Goal: Task Accomplishment & Management: Manage account settings

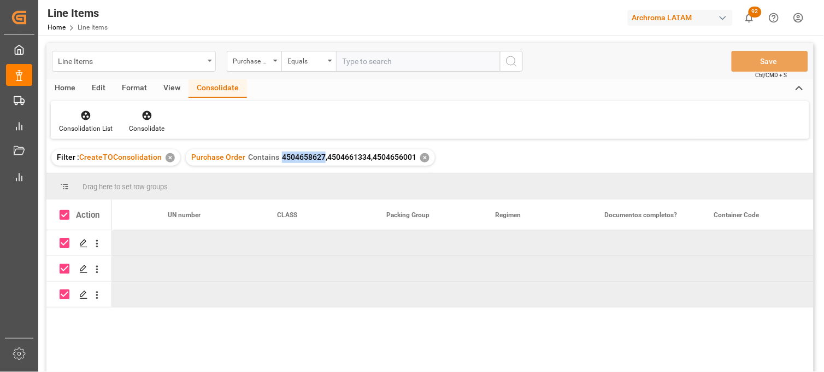
scroll to position [0, 4331]
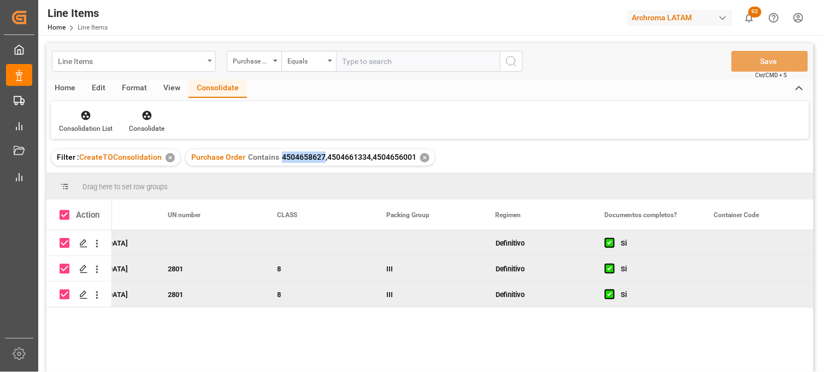
click at [107, 60] on div "Line Items" at bounding box center [131, 61] width 146 height 14
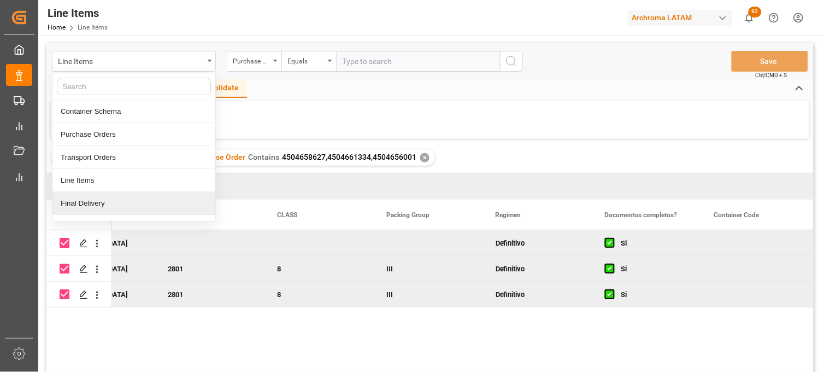
click at [106, 206] on div "Final Delivery" at bounding box center [133, 203] width 163 height 23
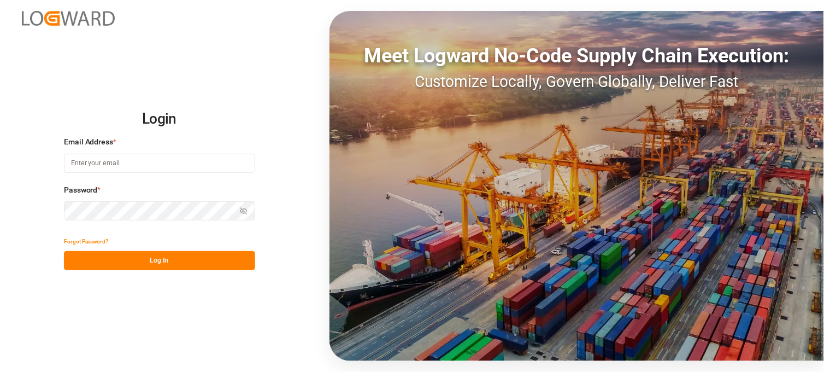
type input "[PERSON_NAME][EMAIL_ADDRESS][PERSON_NAME][DOMAIN_NAME]"
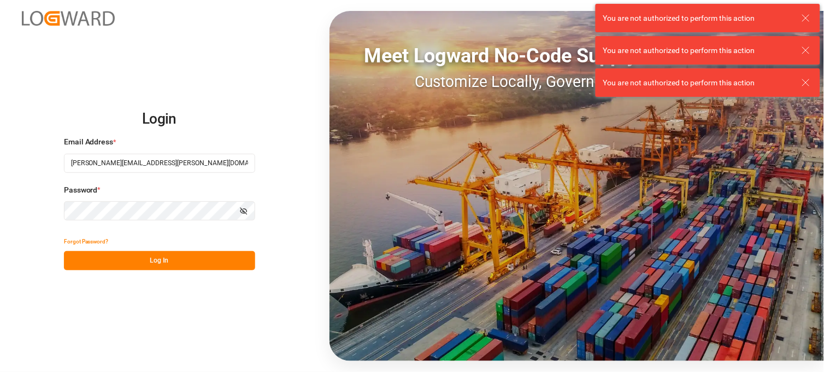
click at [215, 251] on button "Log In" at bounding box center [159, 260] width 191 height 19
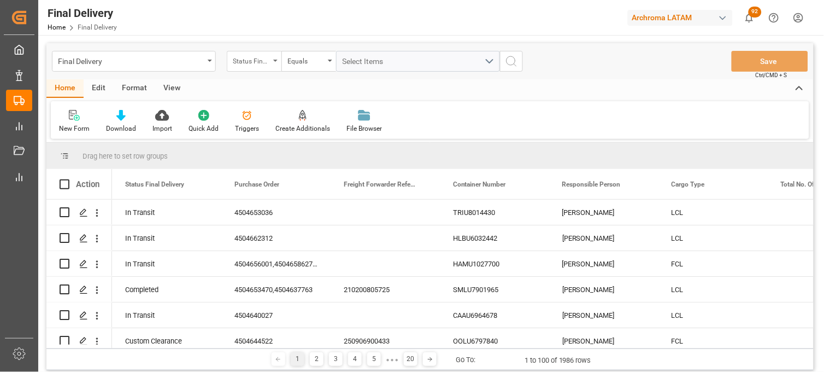
click at [243, 62] on div "Status Final Delivery" at bounding box center [251, 60] width 37 height 13
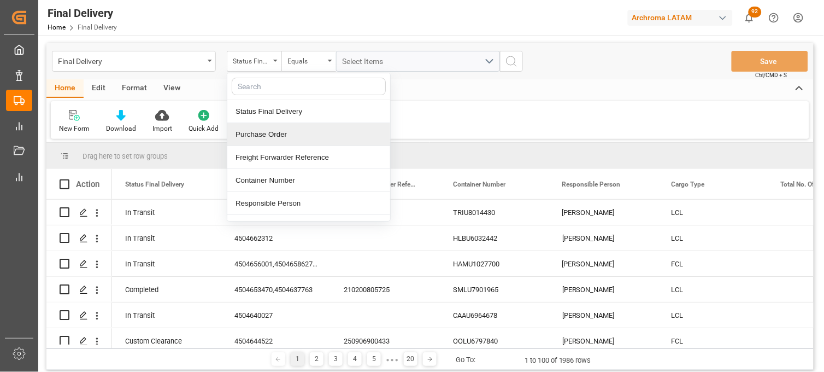
click at [272, 138] on div "Purchase Order" at bounding box center [308, 134] width 163 height 23
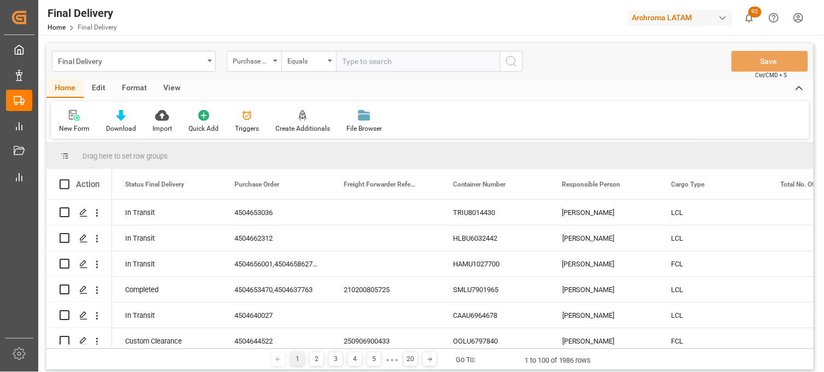
click at [350, 62] on input "text" at bounding box center [418, 61] width 164 height 21
type input "4504647436"
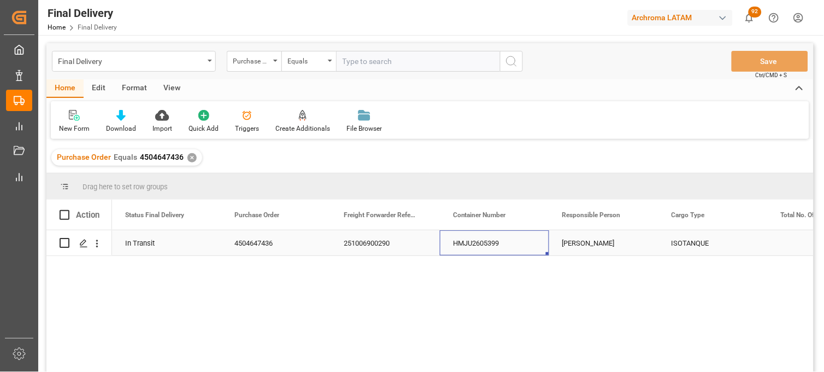
click at [490, 249] on div "HMJU2605399" at bounding box center [494, 242] width 109 height 25
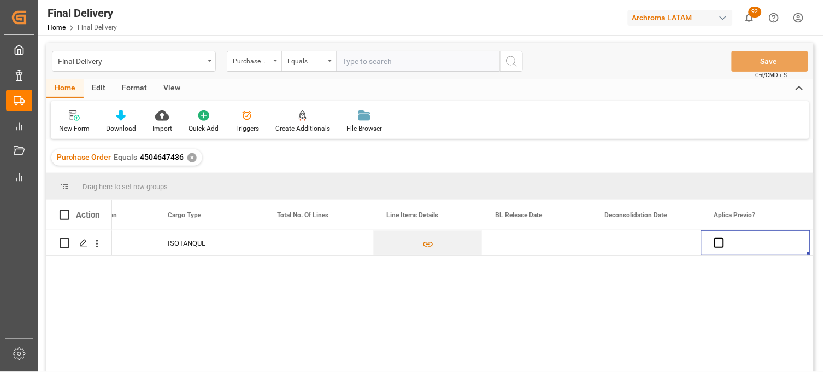
scroll to position [0, 613]
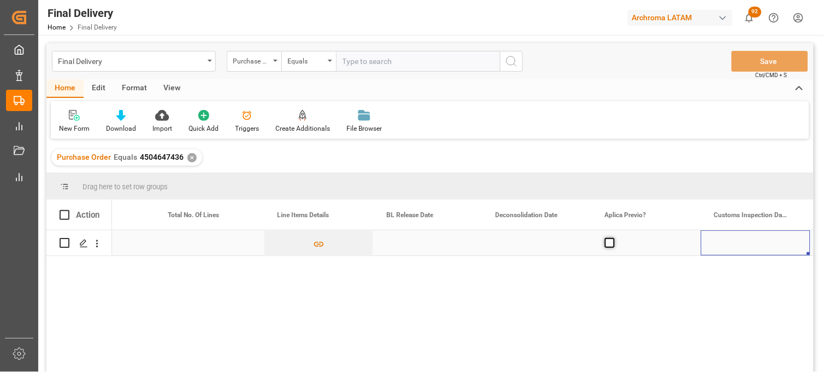
click at [608, 243] on span "Press SPACE to select this row." at bounding box center [610, 243] width 10 height 10
click at [613, 238] on input "Press SPACE to select this row." at bounding box center [613, 238] width 0 height 0
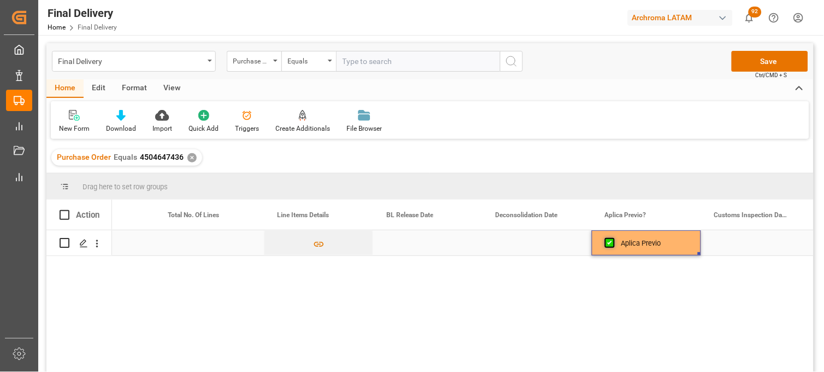
click at [608, 243] on span "Press SPACE to select this row." at bounding box center [610, 243] width 10 height 10
click at [613, 238] on input "Press SPACE to select this row." at bounding box center [613, 238] width 0 height 0
click at [518, 242] on div "Press SPACE to select this row." at bounding box center [537, 242] width 109 height 25
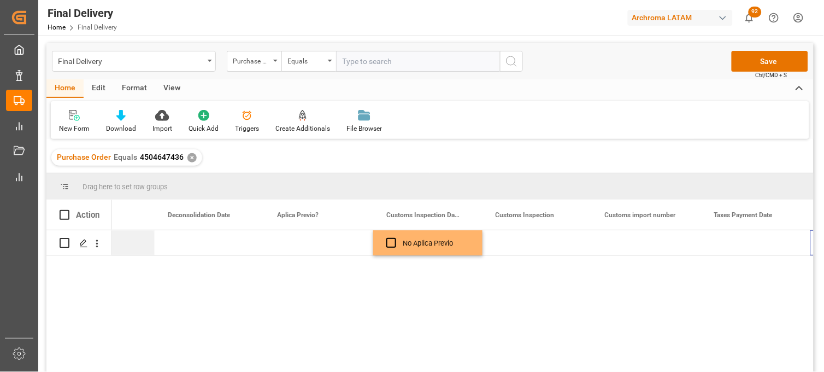
scroll to position [0, 941]
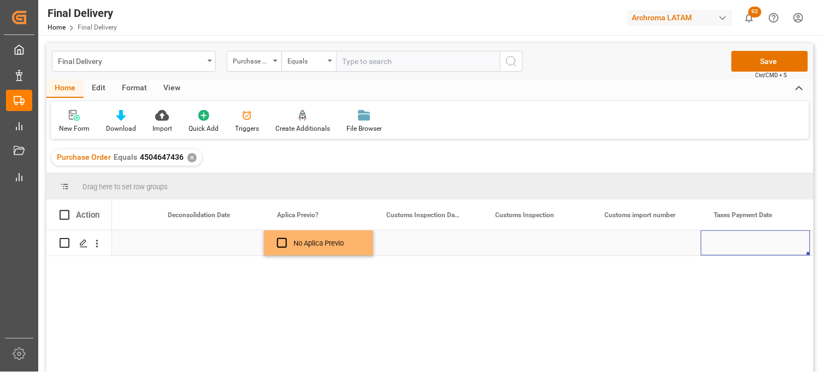
click at [651, 244] on div "Press SPACE to select this row." at bounding box center [646, 242] width 109 height 25
click at [649, 244] on div "Press SPACE to select this row." at bounding box center [646, 242] width 109 height 25
type input "25 16 3108 5004317"
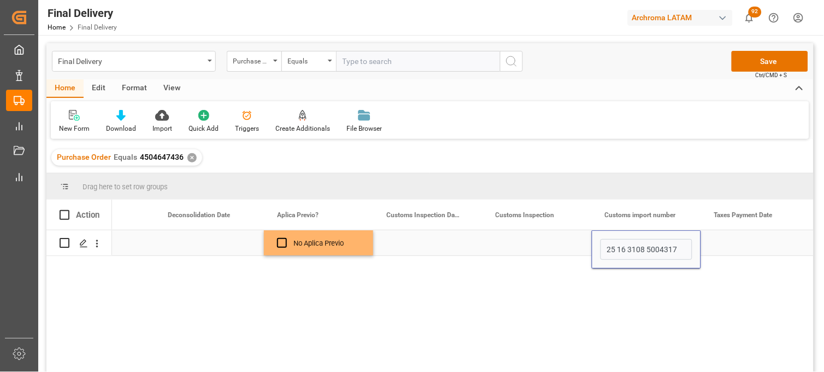
click at [736, 244] on div "Press SPACE to select this row." at bounding box center [755, 242] width 109 height 25
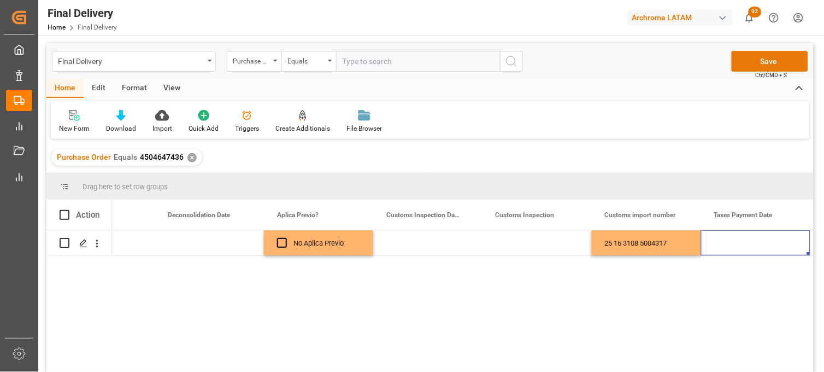
click at [751, 63] on button "Save" at bounding box center [770, 61] width 77 height 21
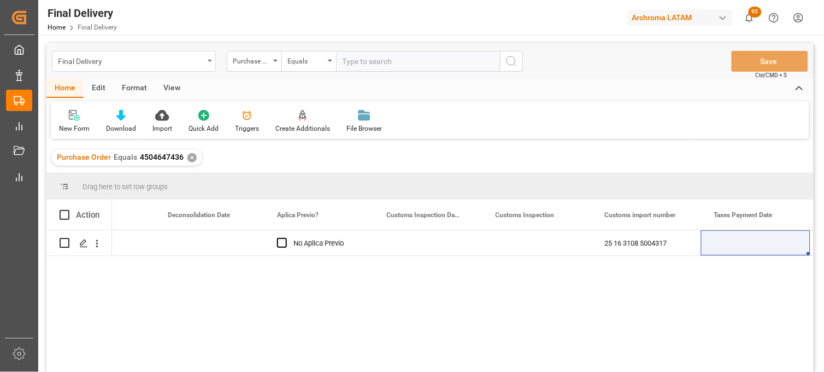
click at [108, 66] on div "Final Delivery" at bounding box center [131, 61] width 146 height 14
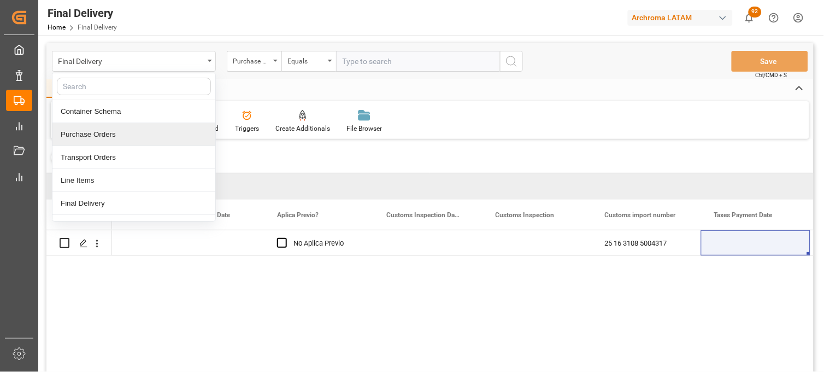
click at [126, 130] on div "Purchase Orders" at bounding box center [133, 134] width 163 height 23
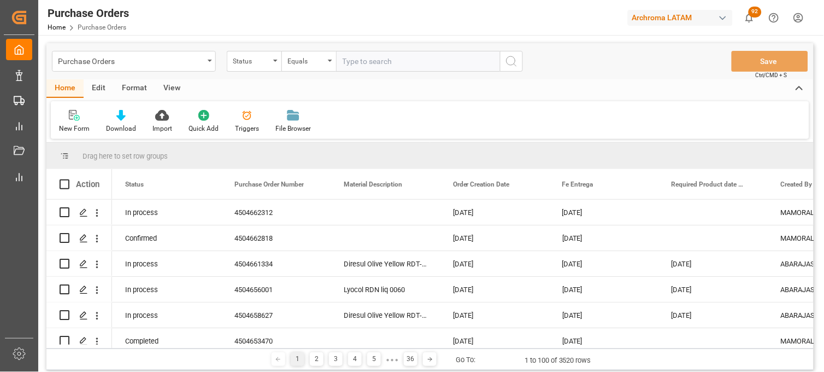
click at [274, 73] on div "Purchase Orders Status Equals Save Ctrl/CMD + S" at bounding box center [430, 61] width 768 height 36
click at [264, 61] on div "Status" at bounding box center [251, 60] width 37 height 13
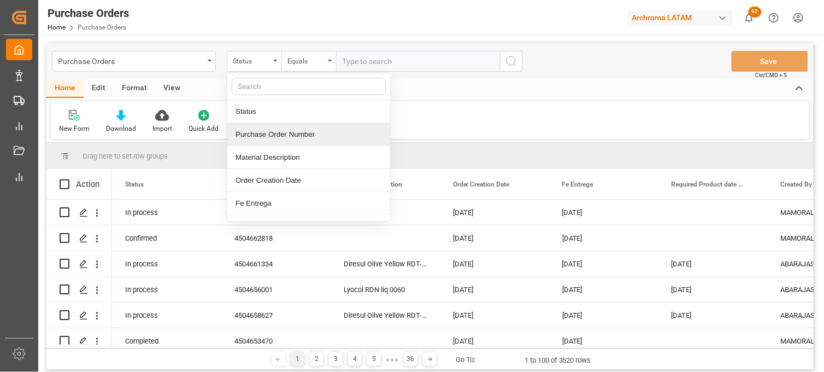
click at [268, 130] on div "Purchase Order Number" at bounding box center [308, 134] width 163 height 23
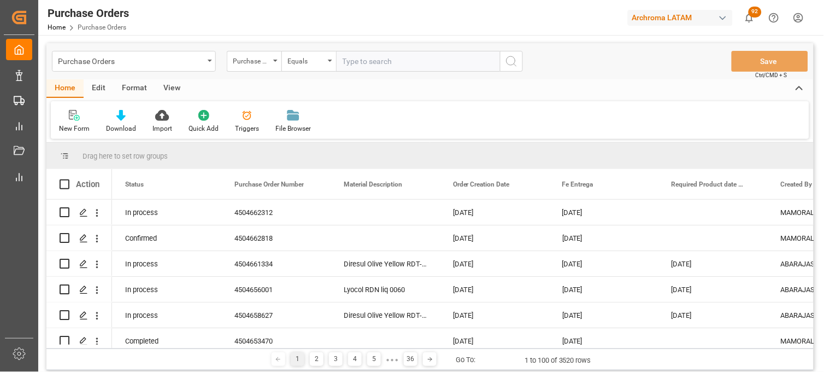
click at [361, 63] on input "text" at bounding box center [418, 61] width 164 height 21
paste input "4504662312"
type input "4504662312"
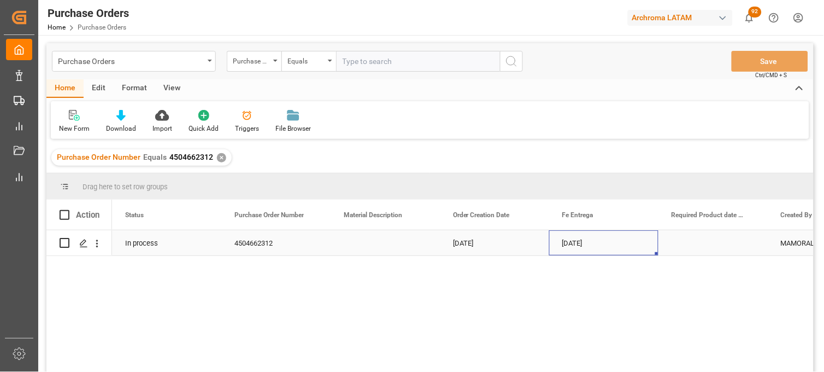
click at [567, 230] on div "[DATE]" at bounding box center [603, 242] width 109 height 25
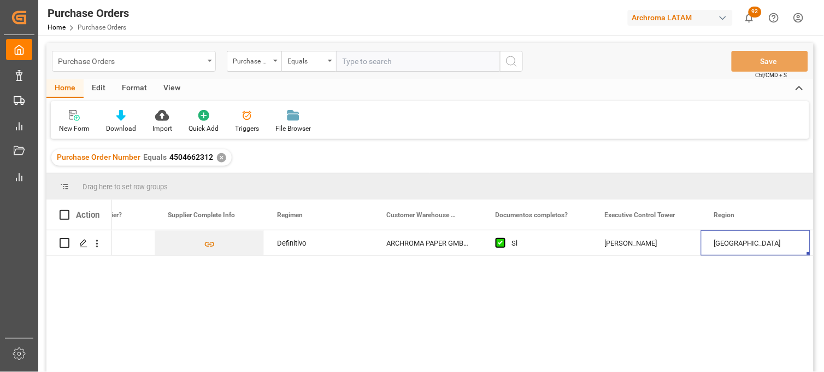
click at [157, 60] on div "Purchase Orders" at bounding box center [131, 61] width 146 height 14
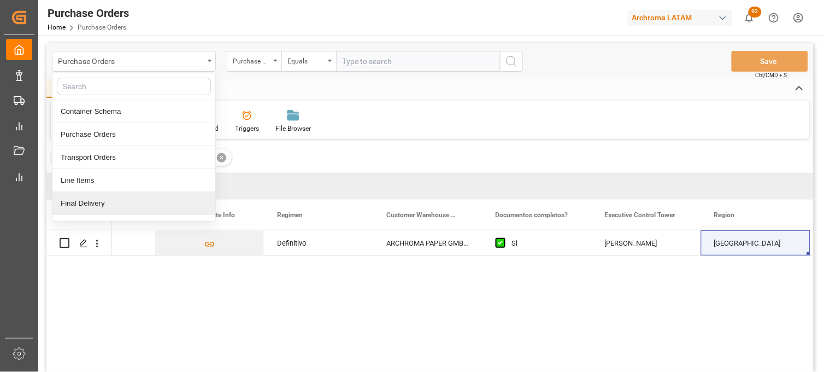
click at [137, 208] on div "Final Delivery" at bounding box center [133, 203] width 163 height 23
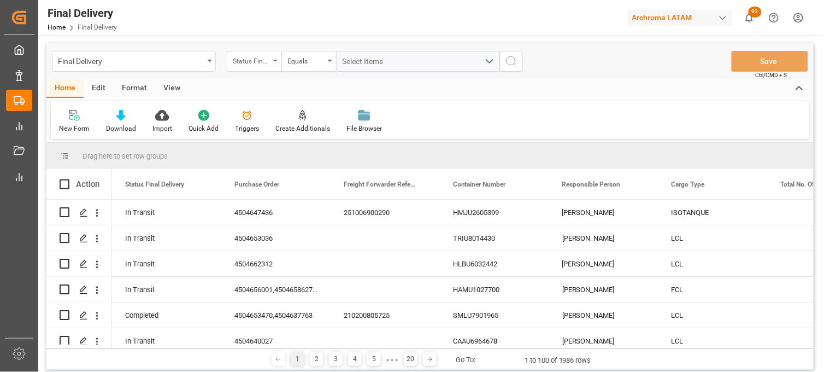
click at [260, 67] on div "Status Final Delivery" at bounding box center [254, 61] width 55 height 21
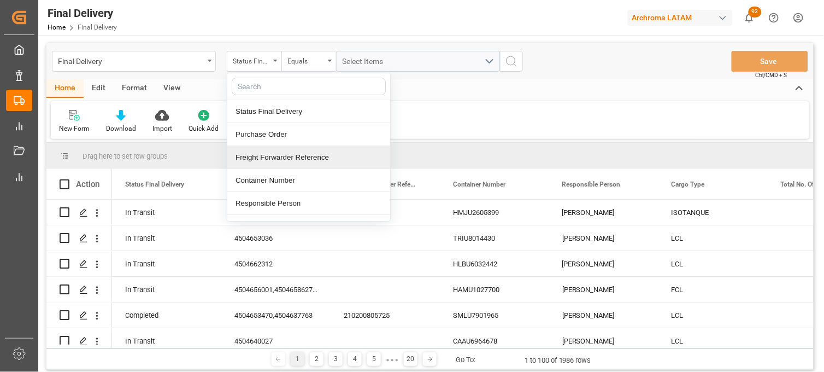
click at [279, 160] on div "Freight Forwarder Reference" at bounding box center [308, 157] width 163 height 23
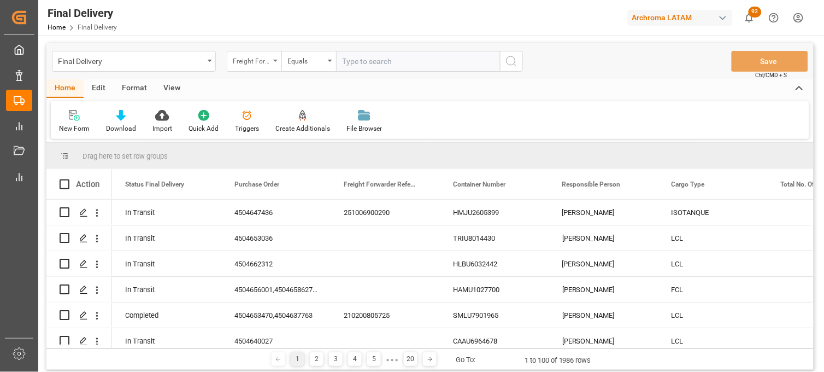
click at [260, 71] on div "Freight Forwarder Reference" at bounding box center [254, 61] width 55 height 21
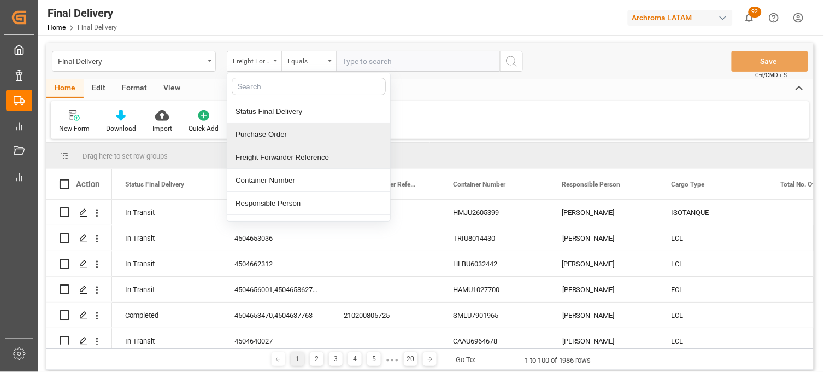
click at [276, 154] on div "Freight Forwarder Reference" at bounding box center [308, 157] width 163 height 23
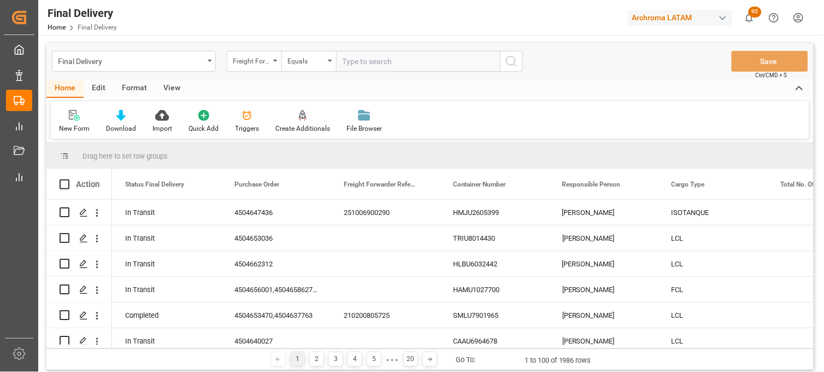
click at [369, 58] on input "text" at bounding box center [418, 61] width 164 height 21
paste input "250906900699"
type input "250906900699"
click at [514, 60] on icon "search button" at bounding box center [511, 61] width 13 height 13
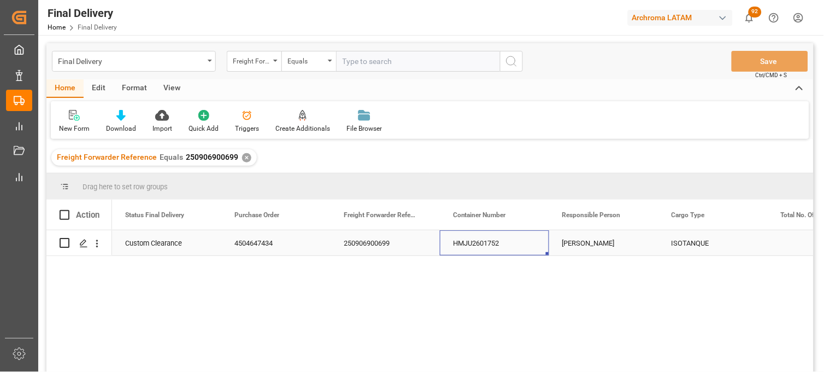
click at [498, 249] on div "HMJU2601752" at bounding box center [494, 242] width 109 height 25
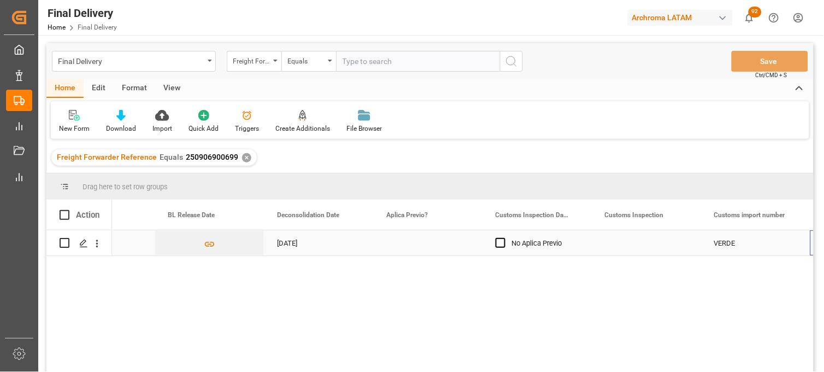
scroll to position [0, 832]
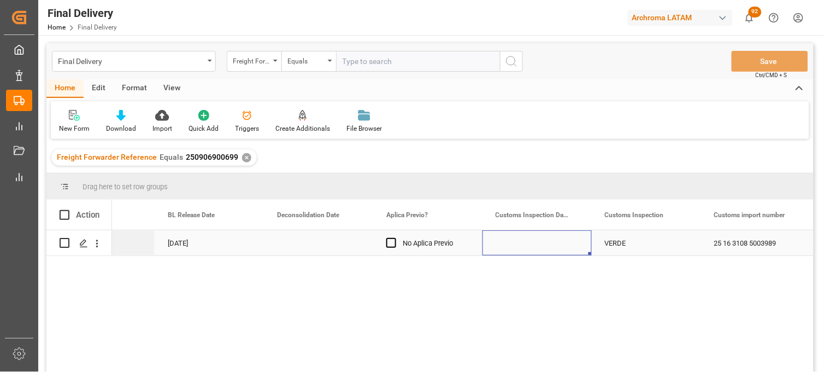
click at [552, 247] on div "Press SPACE to select this row." at bounding box center [537, 242] width 109 height 25
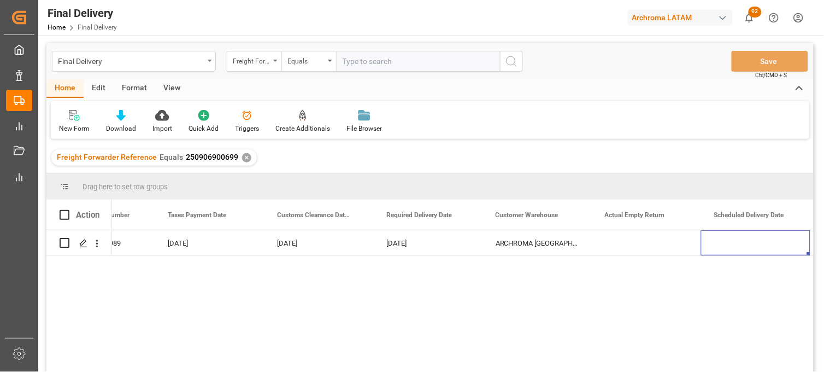
scroll to position [0, 1597]
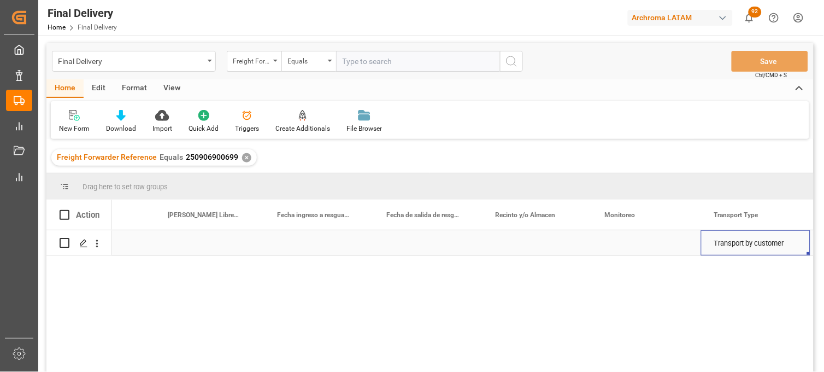
click at [622, 248] on div "Press SPACE to select this row." at bounding box center [646, 242] width 109 height 25
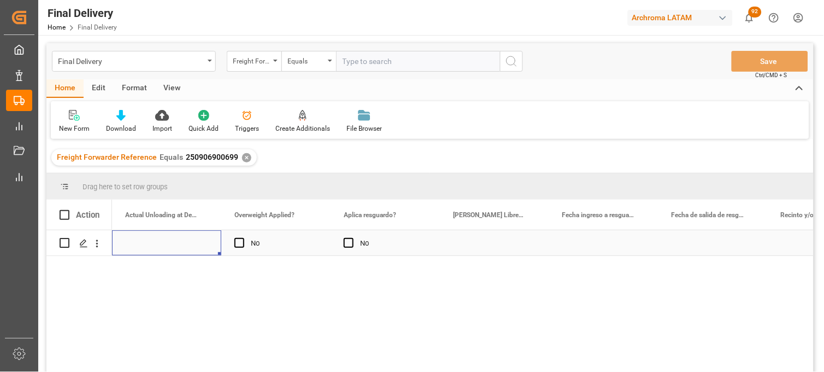
click at [478, 248] on div "Press SPACE to select this row." at bounding box center [494, 242] width 109 height 25
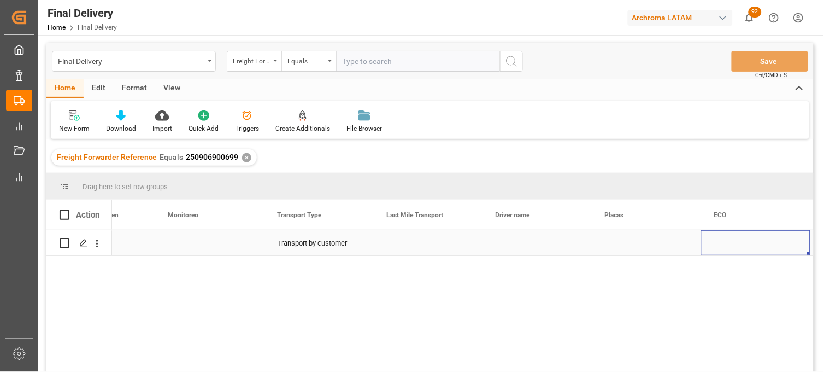
click at [414, 243] on div "Press SPACE to select this row." at bounding box center [427, 242] width 109 height 25
click at [405, 244] on div "Press SPACE to select this row." at bounding box center [427, 242] width 109 height 25
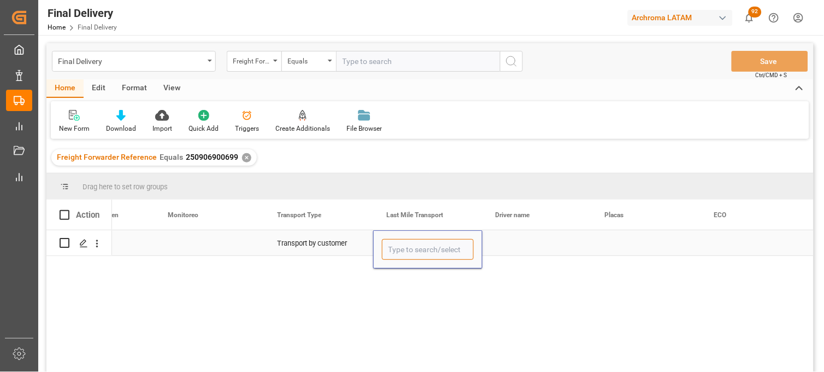
click at [405, 244] on input "Press SPACE to select this row." at bounding box center [428, 249] width 92 height 21
drag, startPoint x: 420, startPoint y: 250, endPoint x: 388, endPoint y: 250, distance: 31.7
click at [388, 250] on input "caball" at bounding box center [428, 249] width 92 height 21
type input "sen"
drag, startPoint x: 408, startPoint y: 250, endPoint x: 383, endPoint y: 250, distance: 25.1
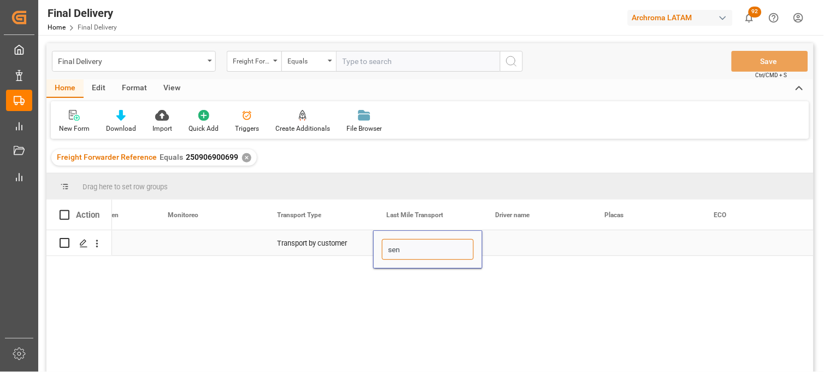
click at [383, 250] on input "sen" at bounding box center [428, 249] width 92 height 21
click at [409, 251] on input "Press SPACE to select this row." at bounding box center [428, 249] width 92 height 21
type input "[PERSON_NAME]"
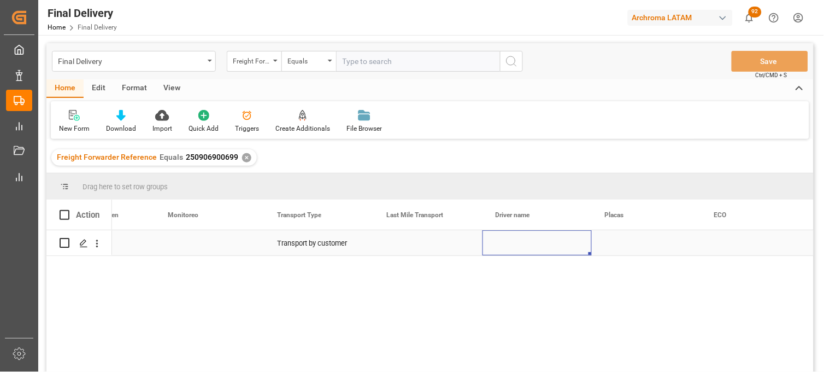
click at [511, 249] on div "Press SPACE to select this row." at bounding box center [537, 242] width 109 height 25
click at [413, 247] on div "Press SPACE to select this row." at bounding box center [427, 242] width 109 height 25
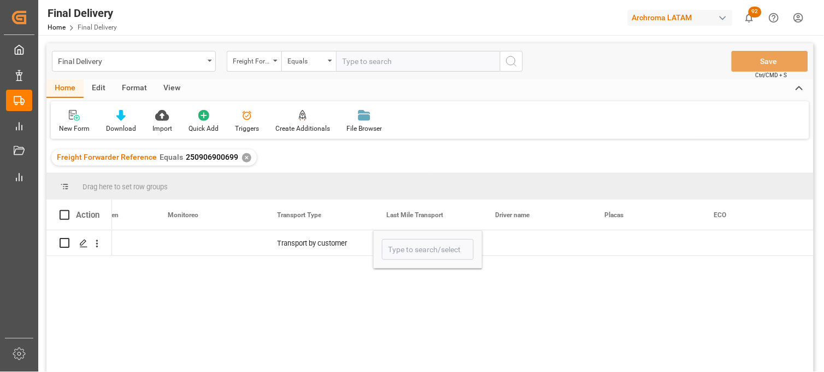
click at [764, 314] on div "Transport by customer" at bounding box center [463, 304] width 702 height 149
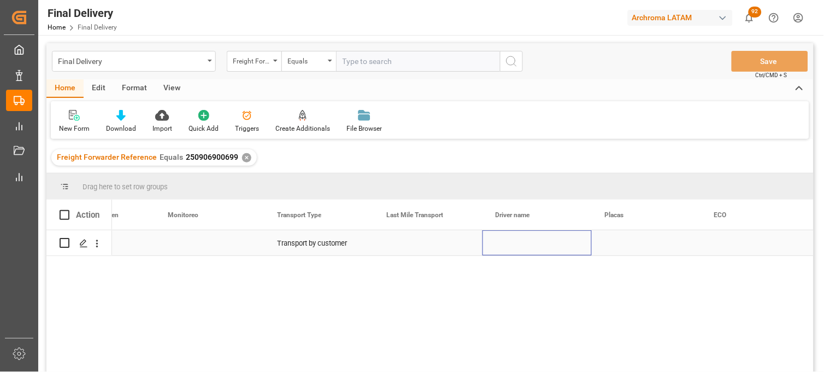
click at [506, 246] on div "Press SPACE to select this row." at bounding box center [537, 242] width 109 height 25
drag, startPoint x: 509, startPoint y: 245, endPoint x: 515, endPoint y: 247, distance: 6.4
click at [510, 246] on input "Press SPACE to select this row." at bounding box center [537, 249] width 92 height 21
paste input "[PERSON_NAME]"
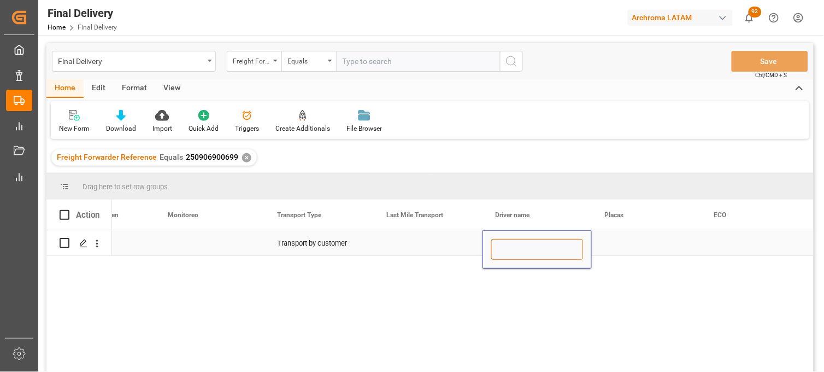
type input "[PERSON_NAME]"
click at [615, 245] on div "Press SPACE to select this row." at bounding box center [646, 242] width 109 height 25
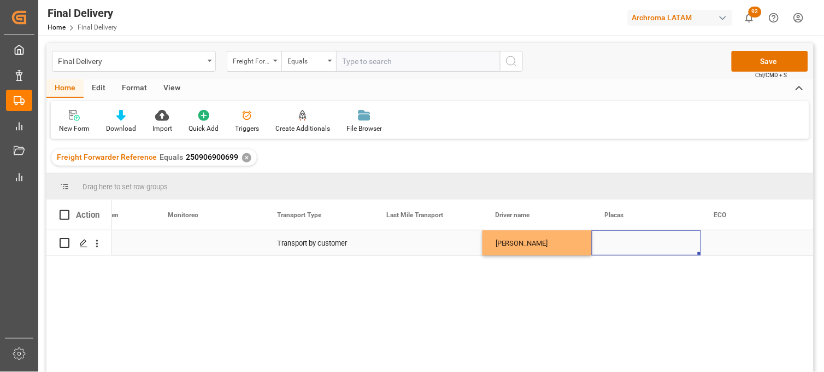
click at [608, 239] on div "Press SPACE to select this row." at bounding box center [646, 242] width 109 height 25
click at [608, 239] on input "Press SPACE to select this row." at bounding box center [647, 249] width 92 height 21
paste input "62AB9Y"
type input "62AB9Y"
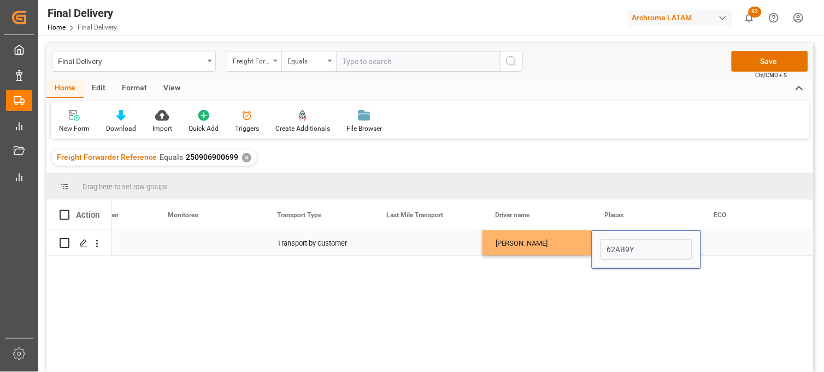
click at [722, 244] on div "Press SPACE to select this row." at bounding box center [755, 242] width 109 height 25
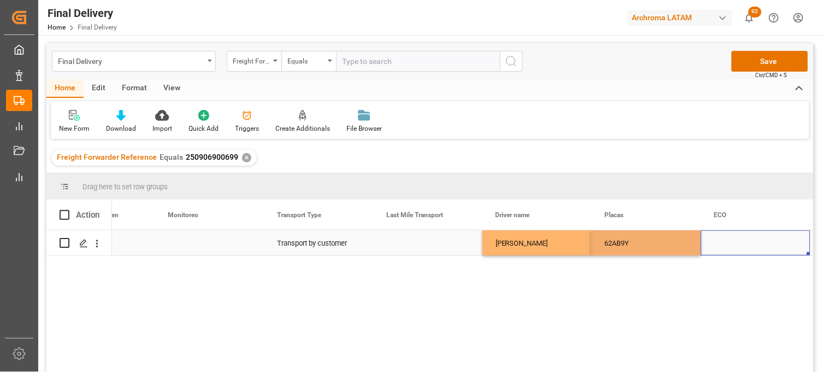
scroll to position [0, 3019]
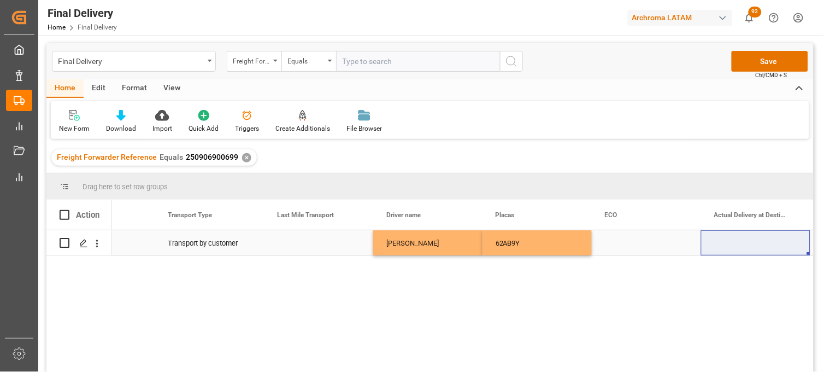
click at [646, 250] on div "Press SPACE to select this row." at bounding box center [646, 242] width 109 height 25
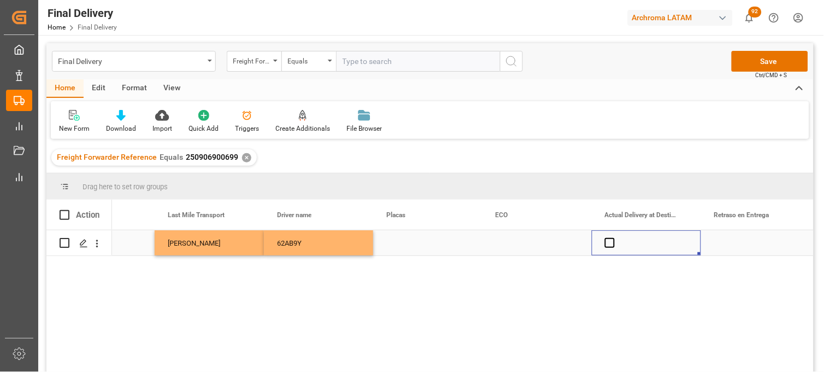
scroll to position [0, 3238]
click at [610, 244] on span "Press SPACE to select this row." at bounding box center [610, 243] width 10 height 10
click at [613, 238] on input "Press SPACE to select this row." at bounding box center [613, 238] width 0 height 0
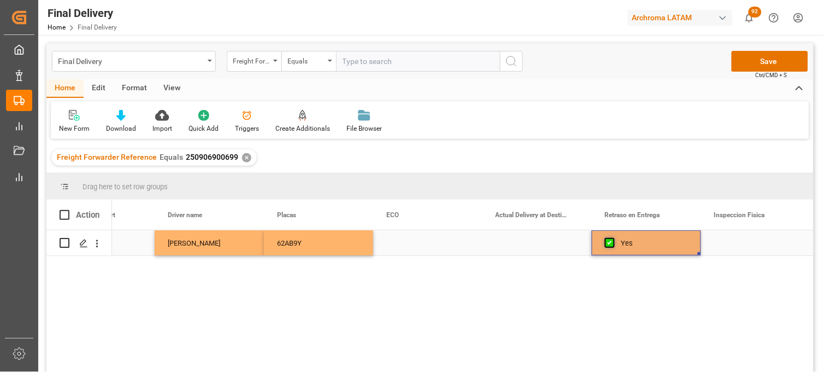
click at [610, 244] on span "Press SPACE to select this row." at bounding box center [610, 243] width 10 height 10
click at [613, 238] on input "Press SPACE to select this row." at bounding box center [613, 238] width 0 height 0
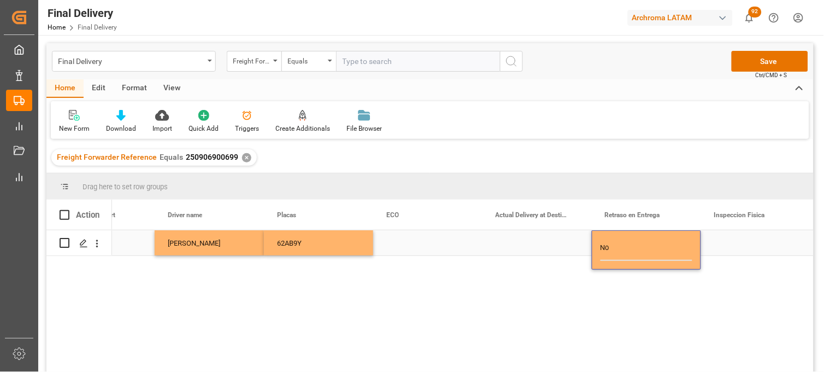
click at [528, 244] on div "Press SPACE to select this row." at bounding box center [537, 242] width 109 height 25
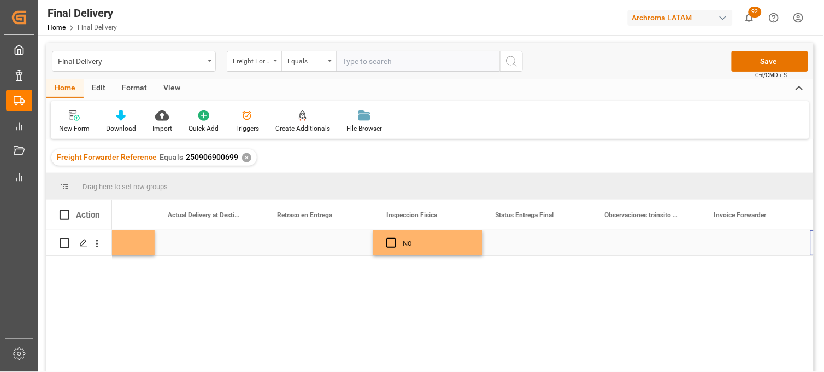
scroll to position [0, 3566]
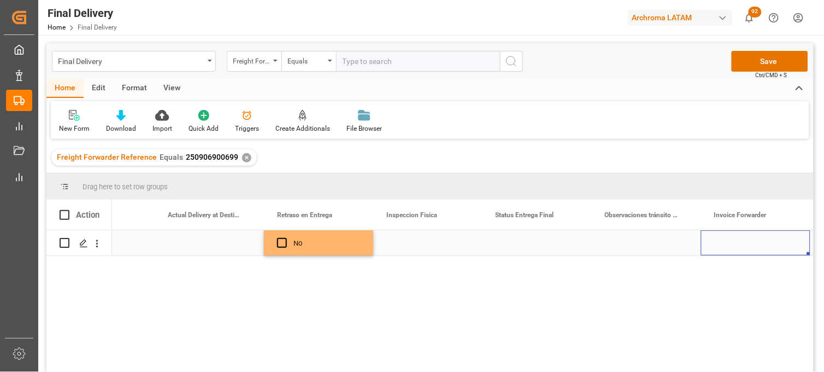
click at [526, 248] on div "Press SPACE to select this row." at bounding box center [537, 242] width 109 height 25
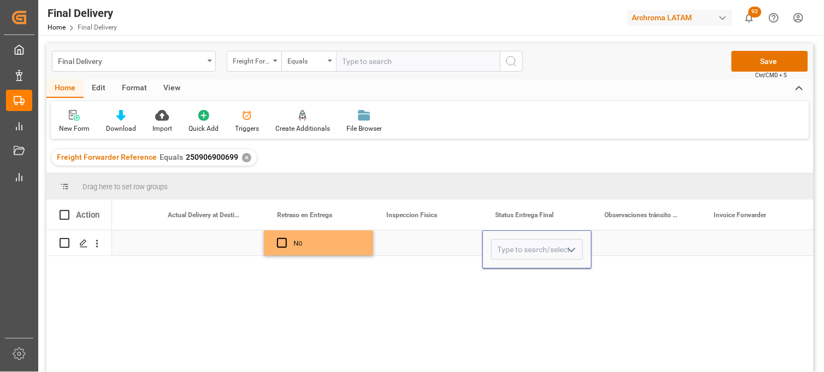
click at [526, 248] on input "Press SPACE to select this row." at bounding box center [537, 249] width 92 height 21
click at [512, 269] on div "PLANTA" at bounding box center [537, 280] width 91 height 38
type input "PLANTA"
click at [629, 243] on div "Press SPACE to select this row." at bounding box center [646, 242] width 109 height 25
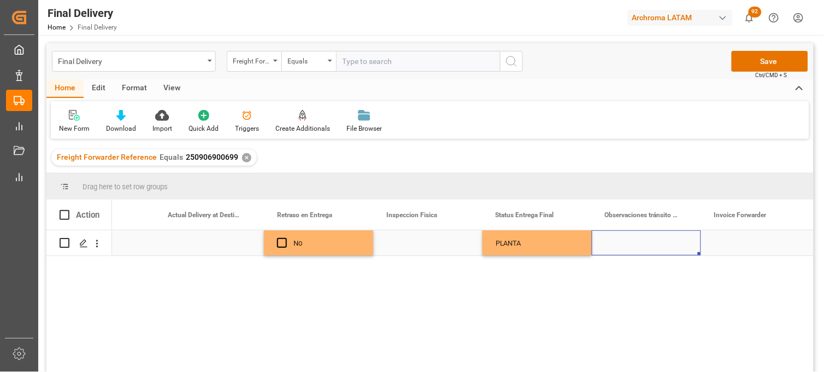
click at [532, 244] on div "PLANTA" at bounding box center [537, 243] width 83 height 25
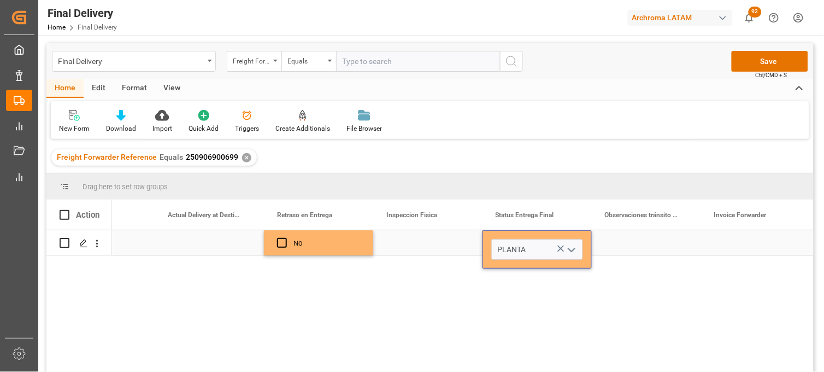
click at [563, 248] on button "open menu" at bounding box center [571, 249] width 16 height 17
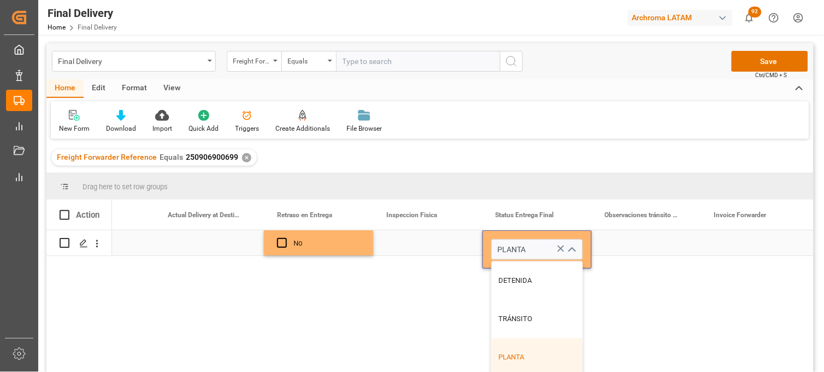
click at [559, 247] on icon "Press SPACE to select this row." at bounding box center [560, 248] width 11 height 11
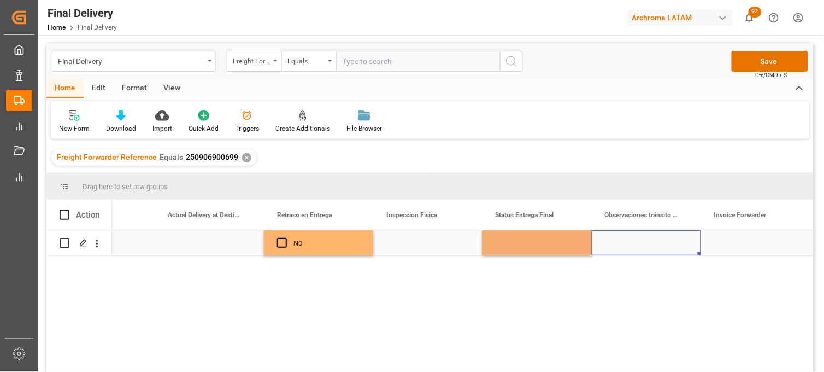
click at [630, 247] on div "Press SPACE to select this row." at bounding box center [646, 242] width 109 height 25
click at [746, 60] on button "Save" at bounding box center [770, 61] width 77 height 21
